Goal: Find specific page/section: Find specific page/section

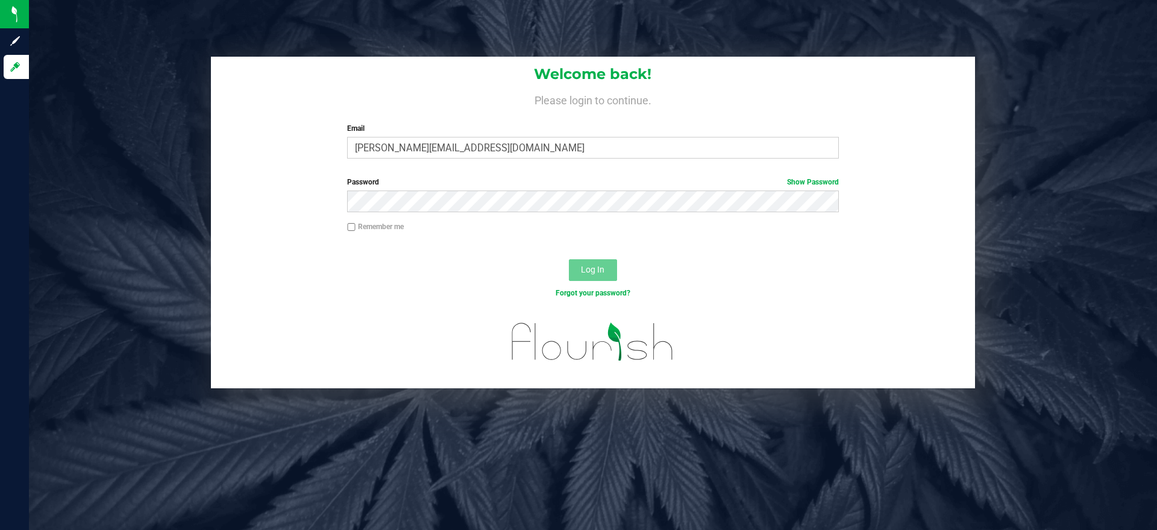
type input "[PERSON_NAME][EMAIL_ADDRESS][DOMAIN_NAME]"
click at [569, 259] on button "Log In" at bounding box center [593, 270] width 48 height 22
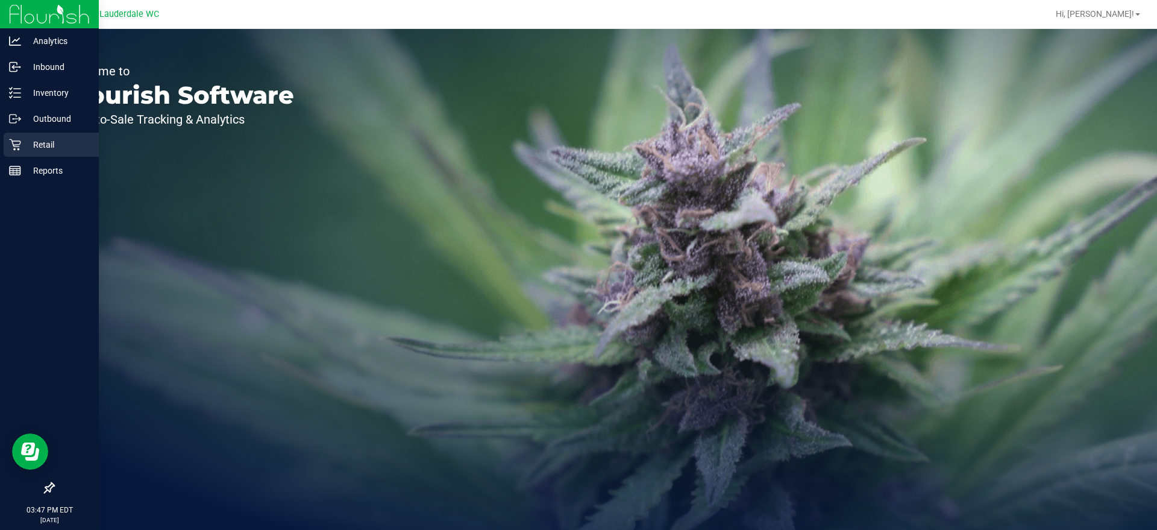
click at [16, 145] on icon at bounding box center [15, 145] width 12 height 12
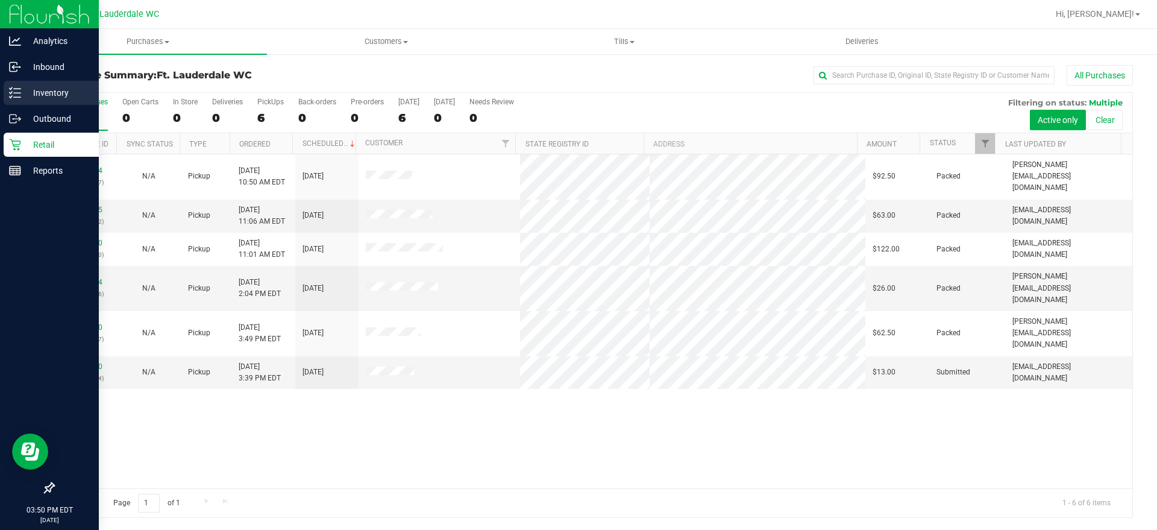
click at [26, 96] on p "Inventory" at bounding box center [57, 93] width 72 height 14
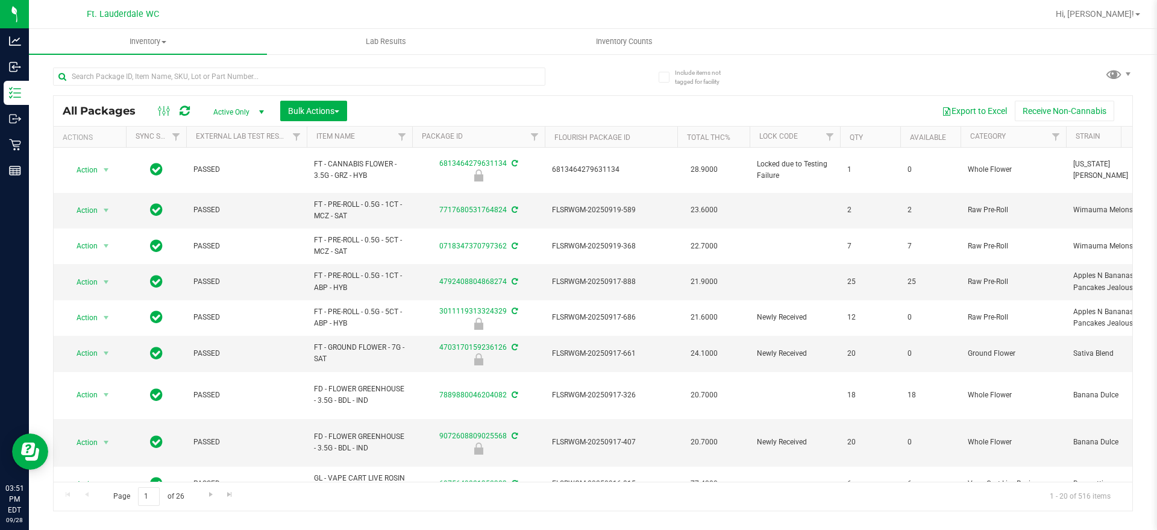
click at [356, 134] on th "Item Name" at bounding box center [359, 137] width 105 height 21
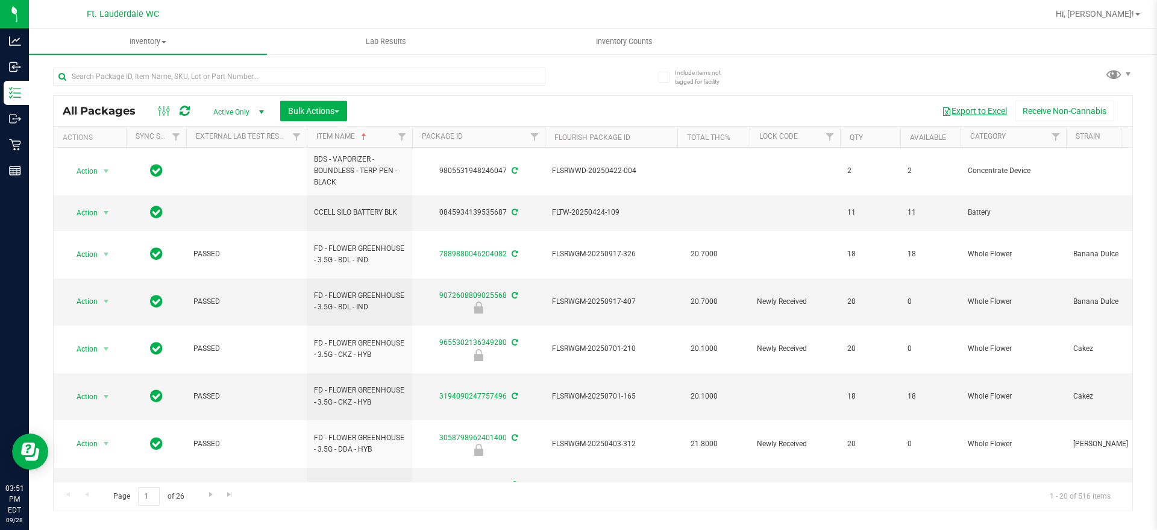
click at [984, 110] on button "Export to Excel" at bounding box center [974, 111] width 81 height 20
click at [308, 78] on input "text" at bounding box center [299, 77] width 492 height 18
type input "grinder"
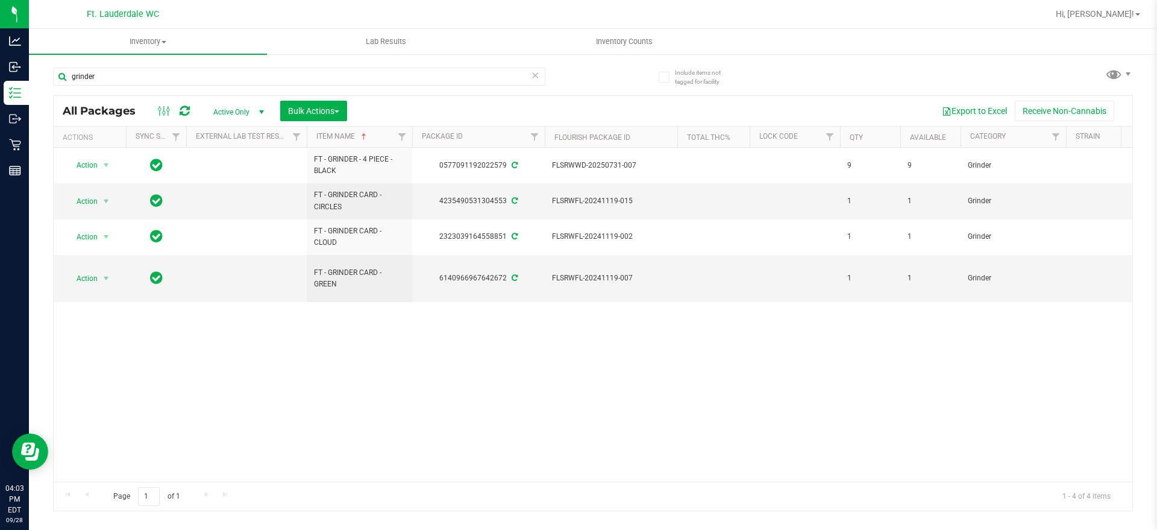
click at [536, 73] on icon at bounding box center [535, 75] width 8 height 14
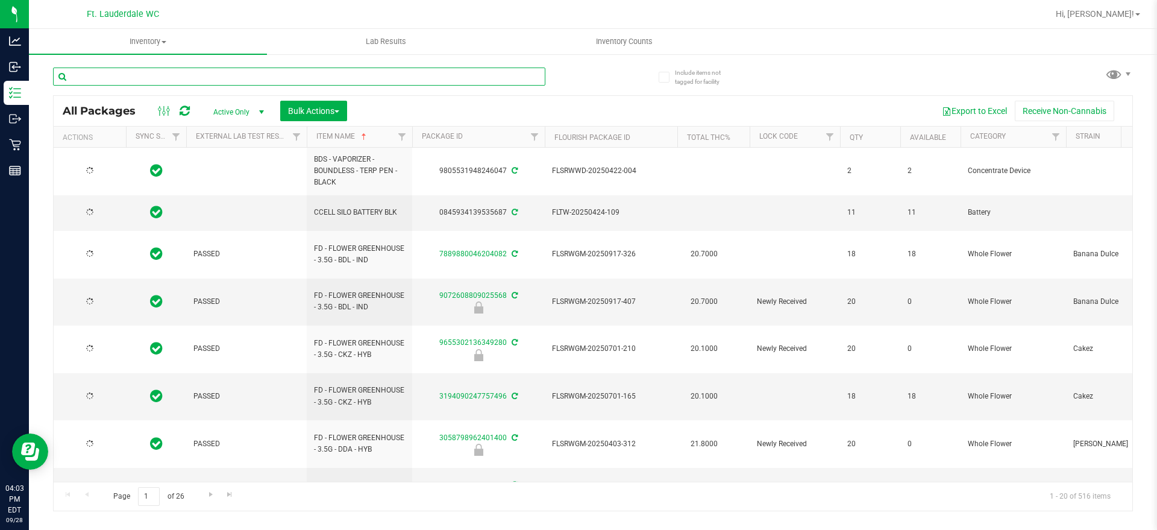
click at [391, 71] on input "text" at bounding box center [299, 77] width 492 height 18
type input "gl-"
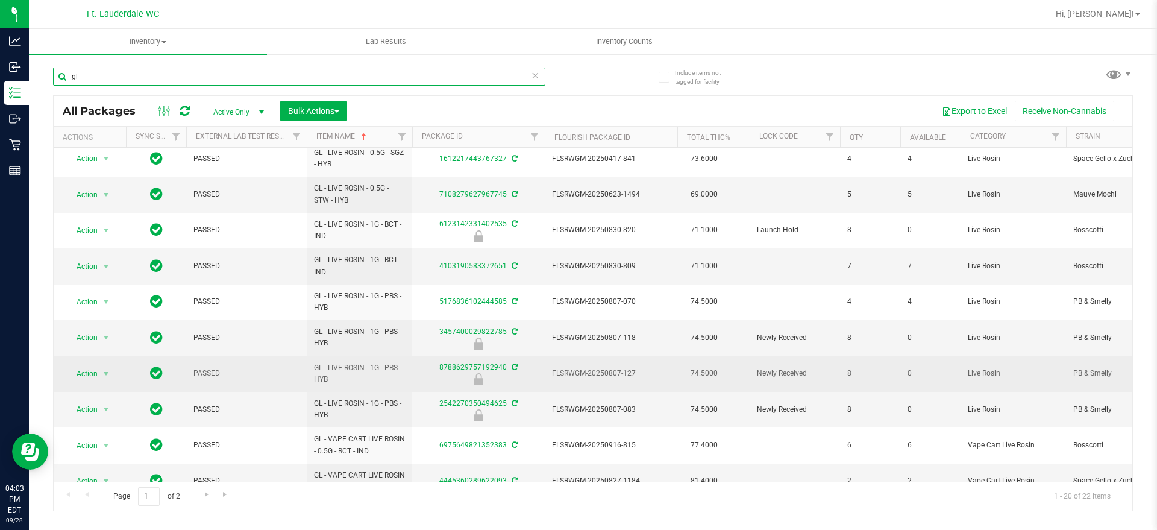
scroll to position [393, 0]
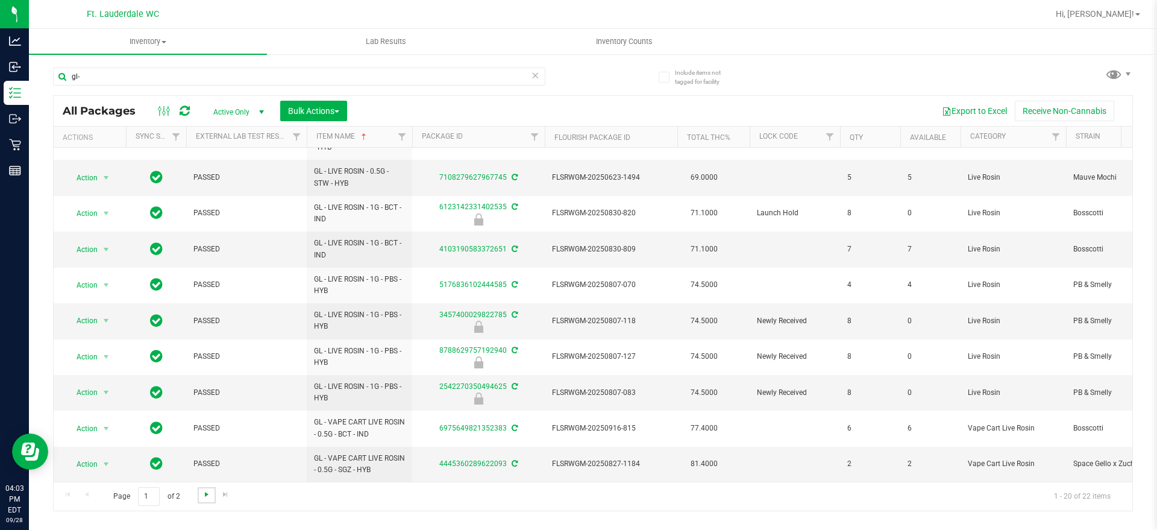
click at [206, 494] on span "Go to the next page" at bounding box center [207, 494] width 10 height 10
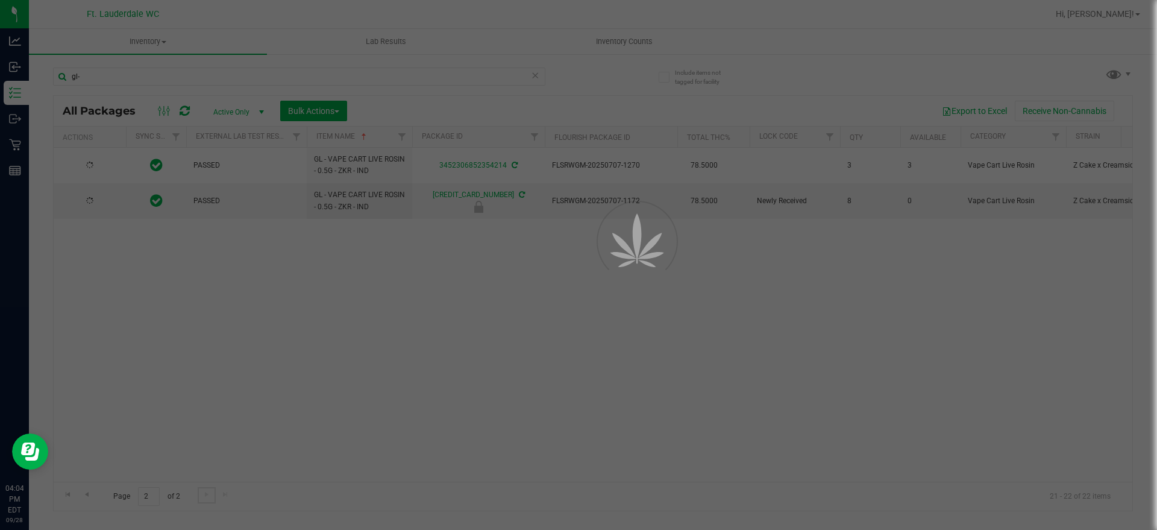
scroll to position [0, 0]
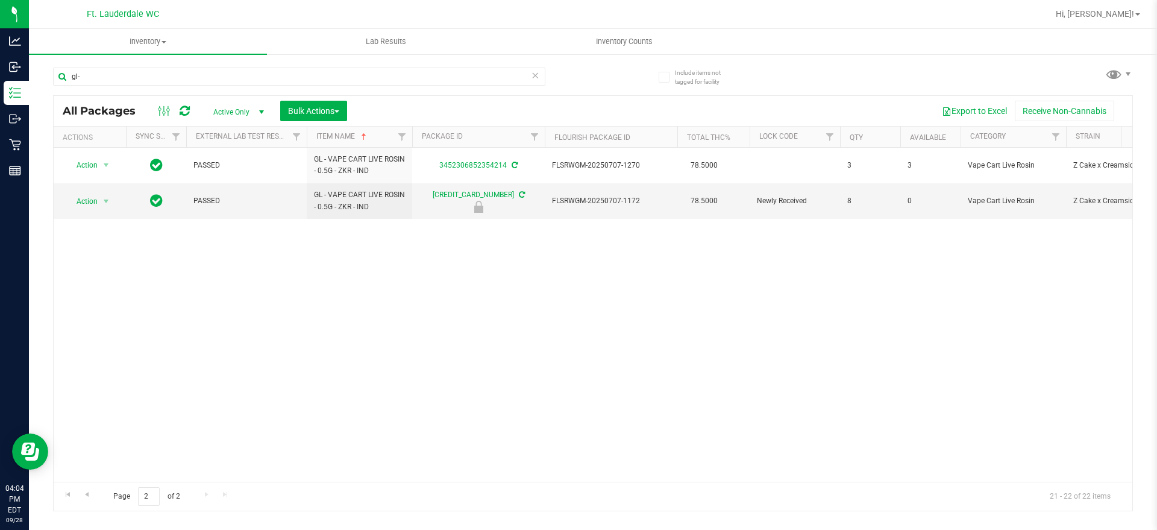
click at [536, 74] on icon at bounding box center [535, 75] width 8 height 14
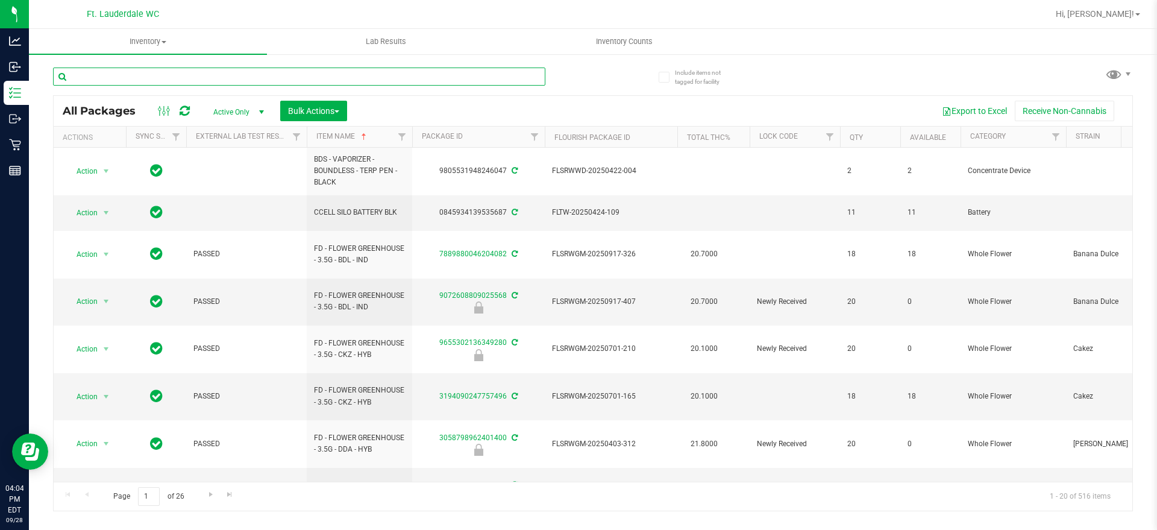
click at [394, 74] on input "text" at bounding box center [299, 77] width 492 height 18
type input "gpen"
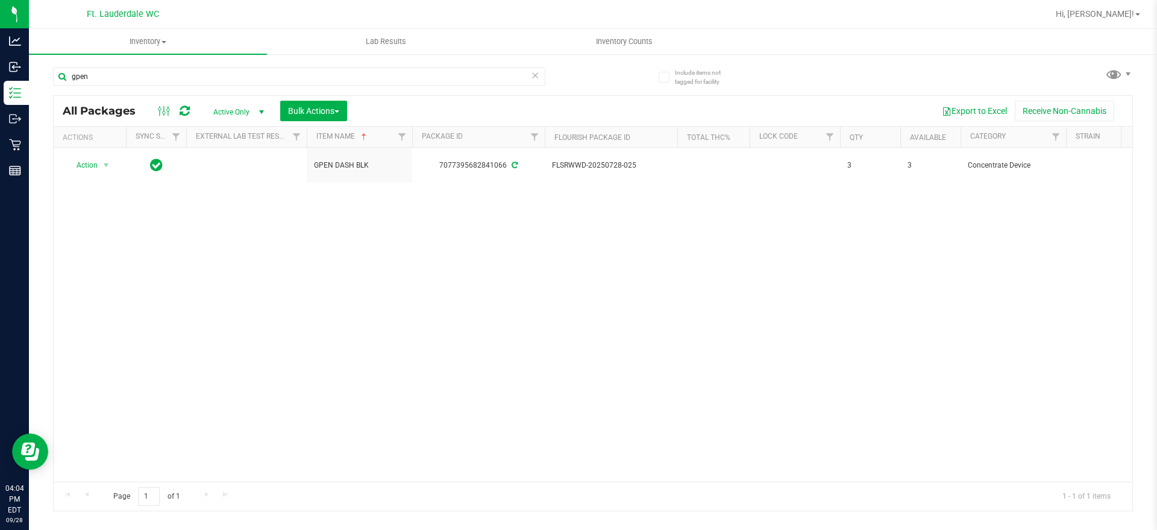
click at [537, 72] on icon at bounding box center [535, 75] width 8 height 14
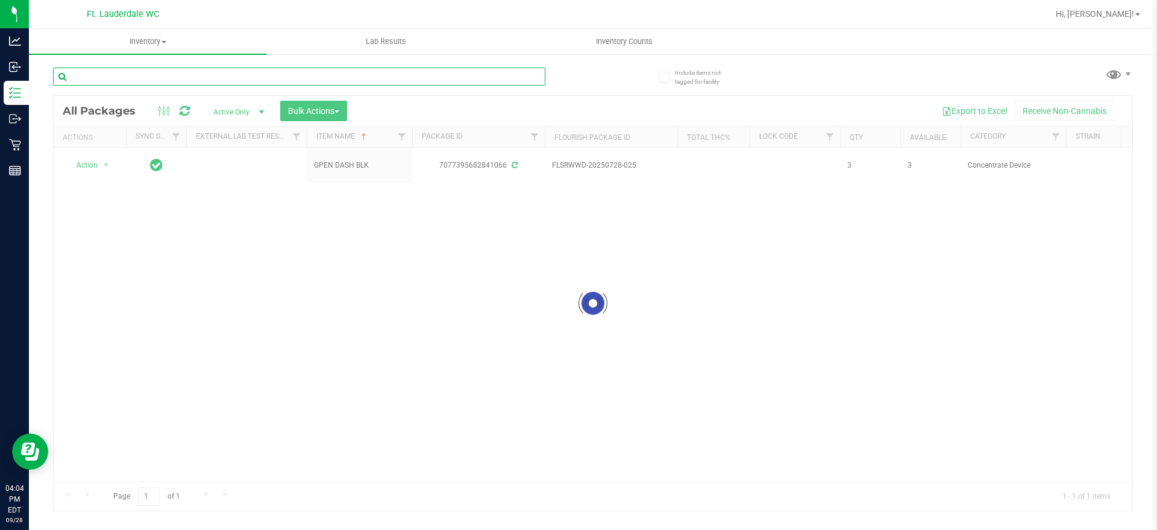
click at [389, 75] on input "text" at bounding box center [299, 77] width 492 height 18
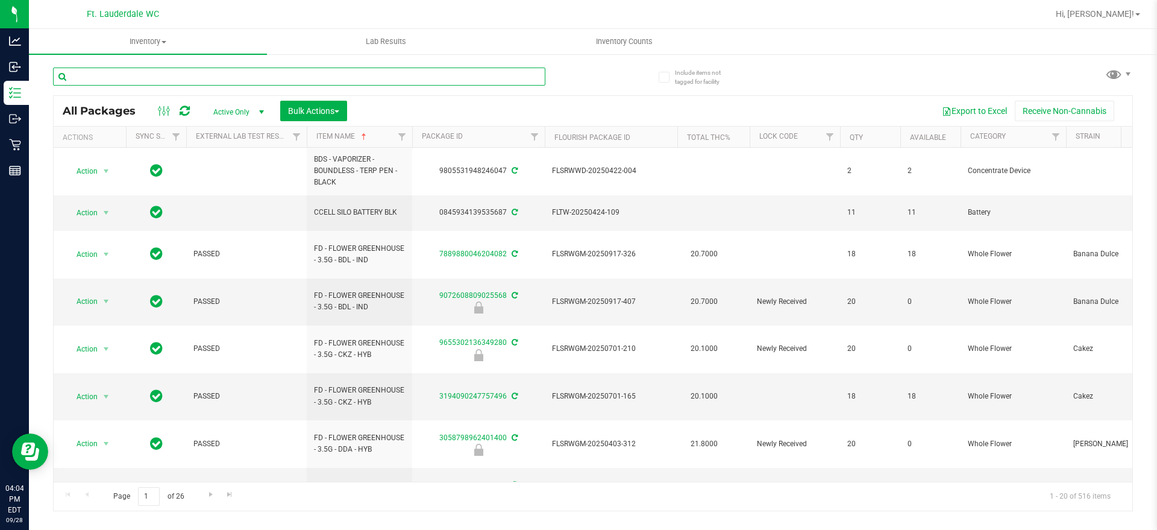
click at [391, 71] on input "text" at bounding box center [299, 77] width 492 height 18
type input "grav"
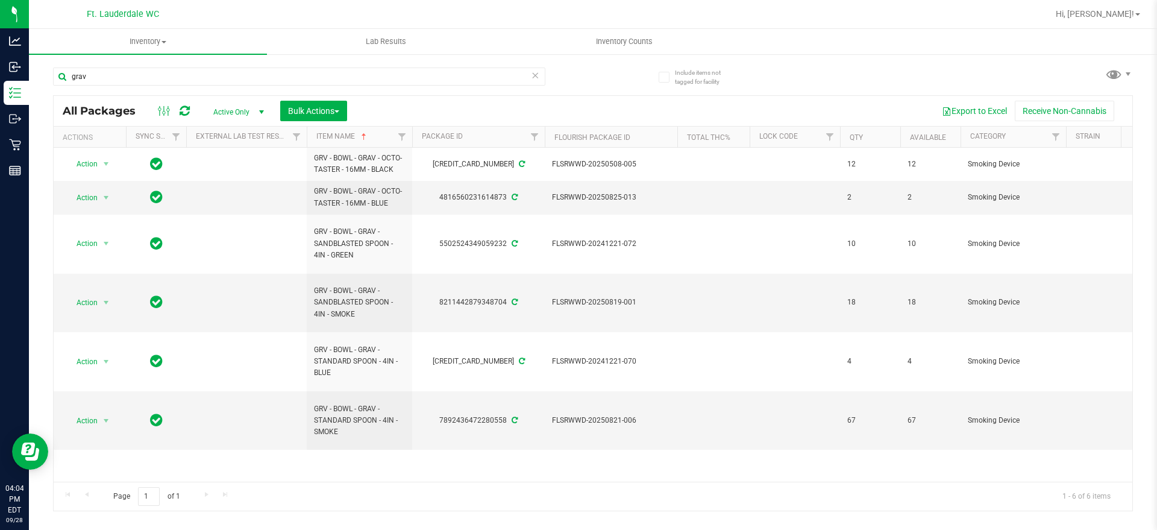
click at [534, 74] on icon at bounding box center [535, 75] width 8 height 14
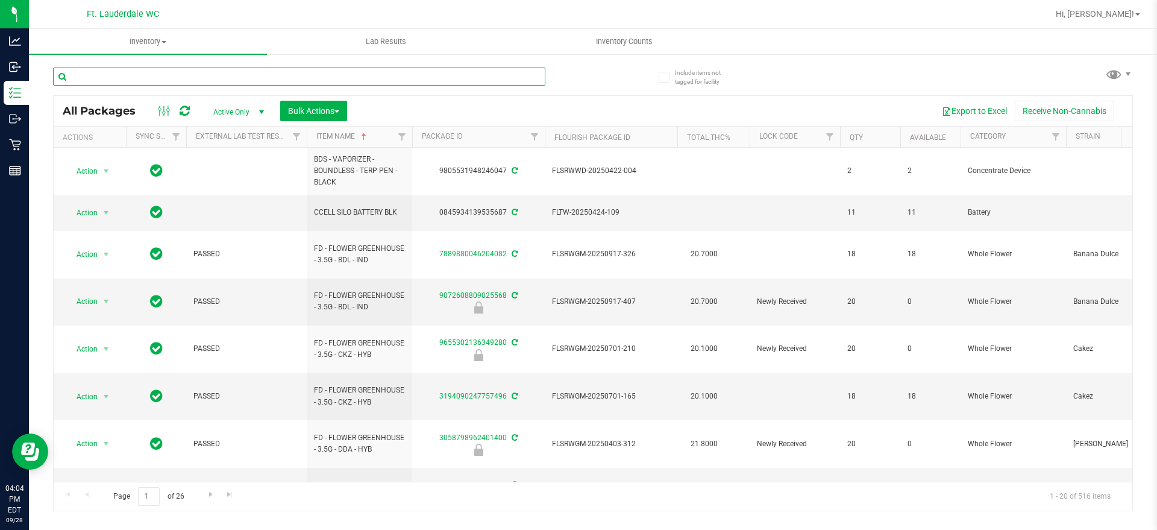
click at [534, 74] on input "text" at bounding box center [299, 77] width 492 height 18
type input "puf"
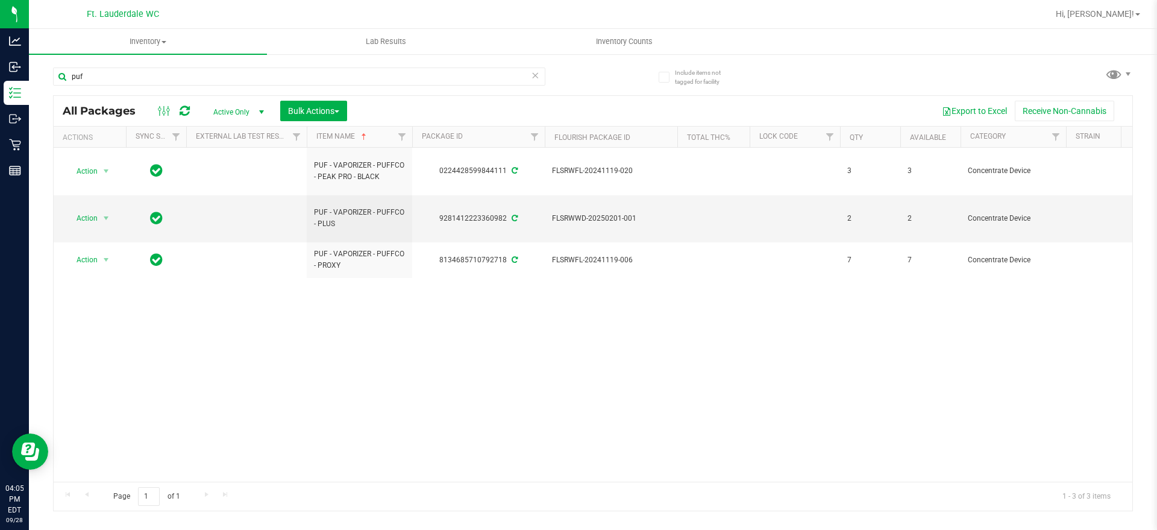
click at [533, 77] on icon at bounding box center [535, 75] width 8 height 14
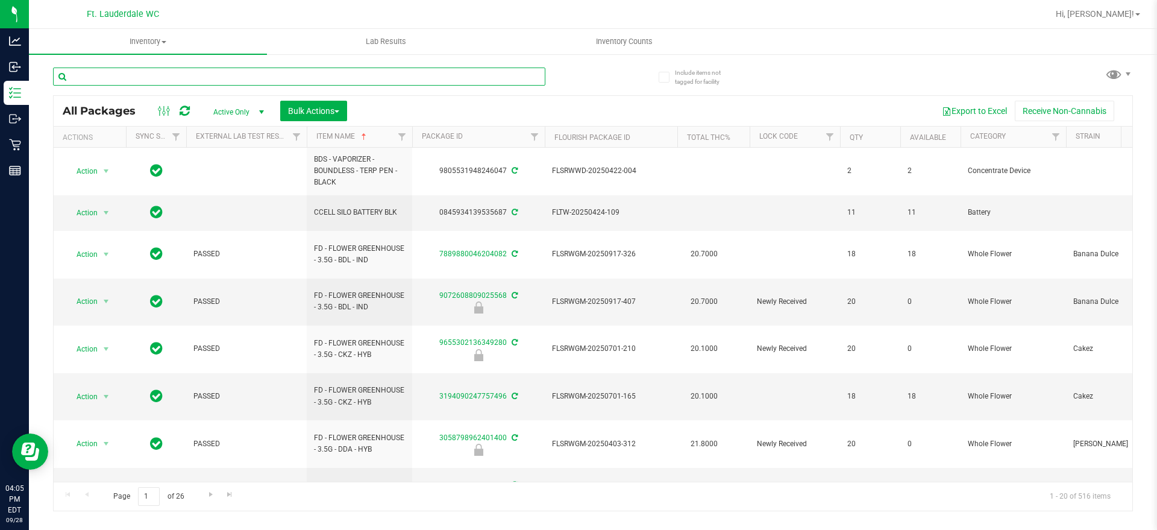
click at [364, 74] on input "text" at bounding box center [299, 77] width 492 height 18
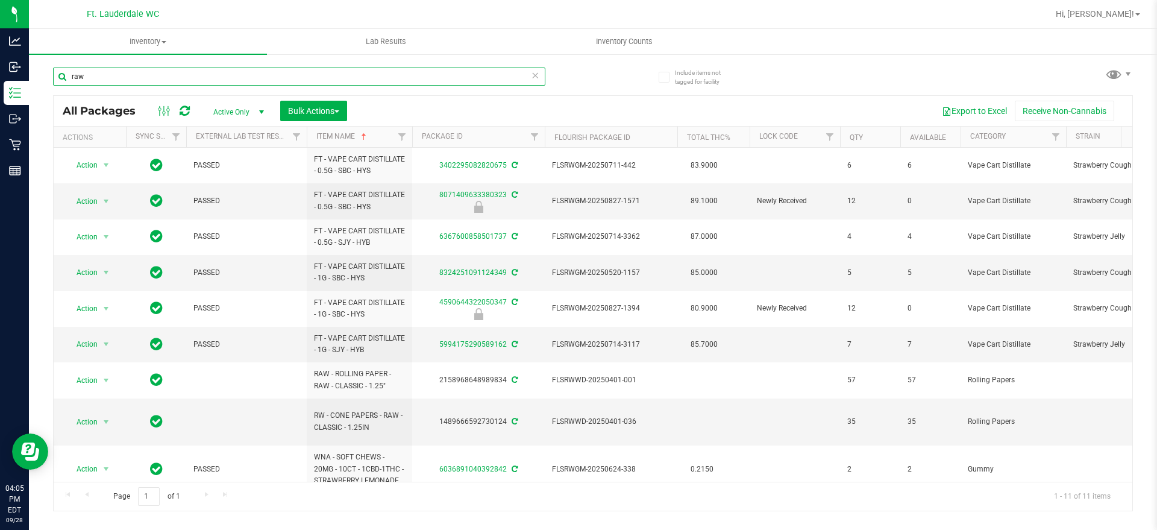
click at [476, 81] on input "raw" at bounding box center [299, 77] width 492 height 18
type input "r"
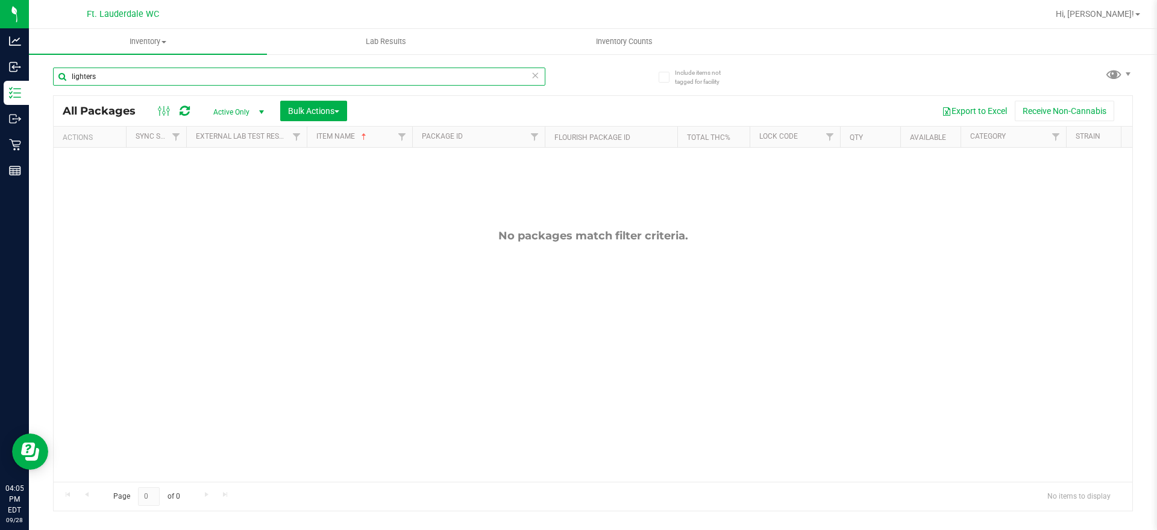
click at [520, 81] on input "lighters" at bounding box center [299, 77] width 492 height 18
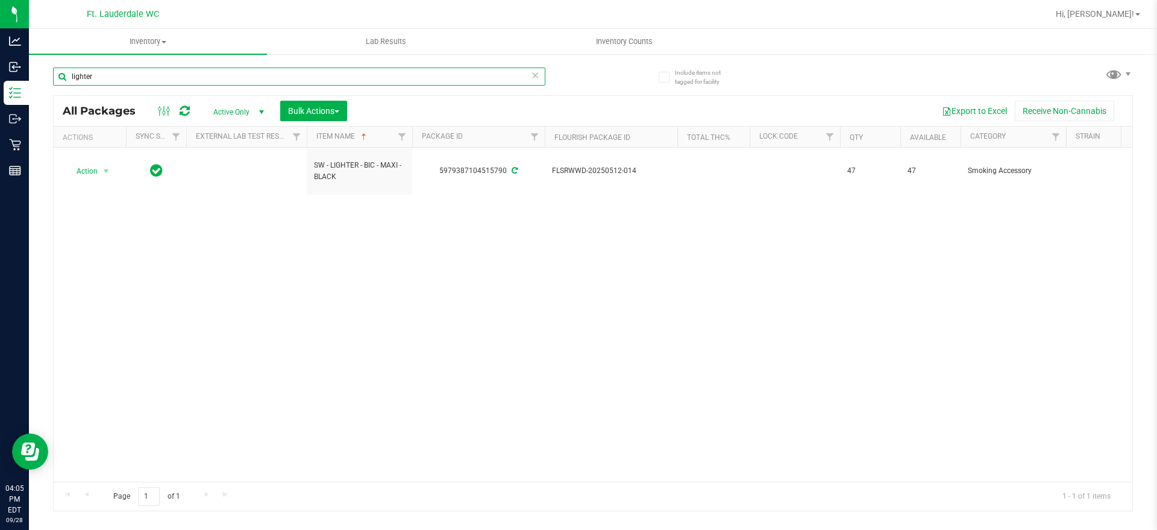
type input "lighter"
click at [535, 71] on icon at bounding box center [535, 75] width 8 height 14
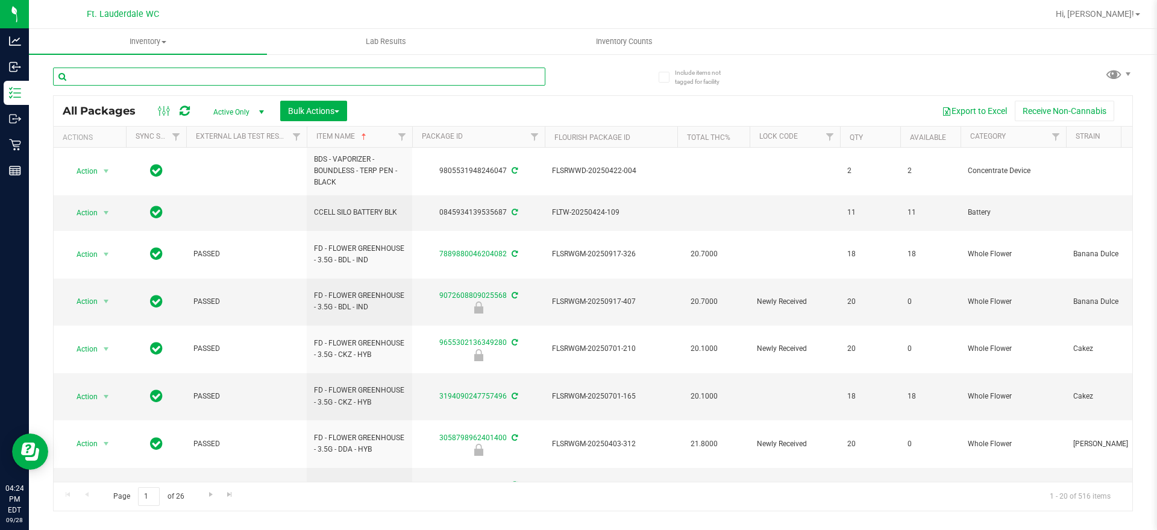
click at [332, 80] on input "text" at bounding box center [299, 77] width 492 height 18
type input "vbs"
